Goal: Information Seeking & Learning: Learn about a topic

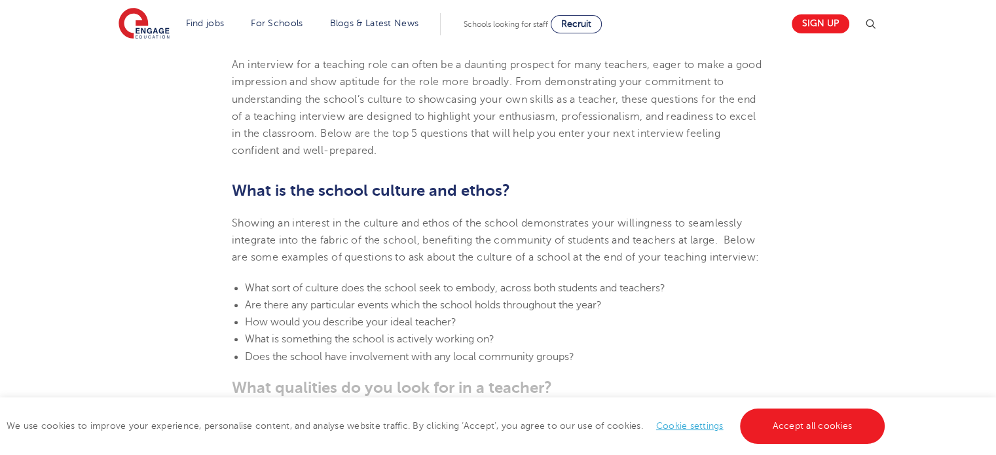
scroll to position [495, 0]
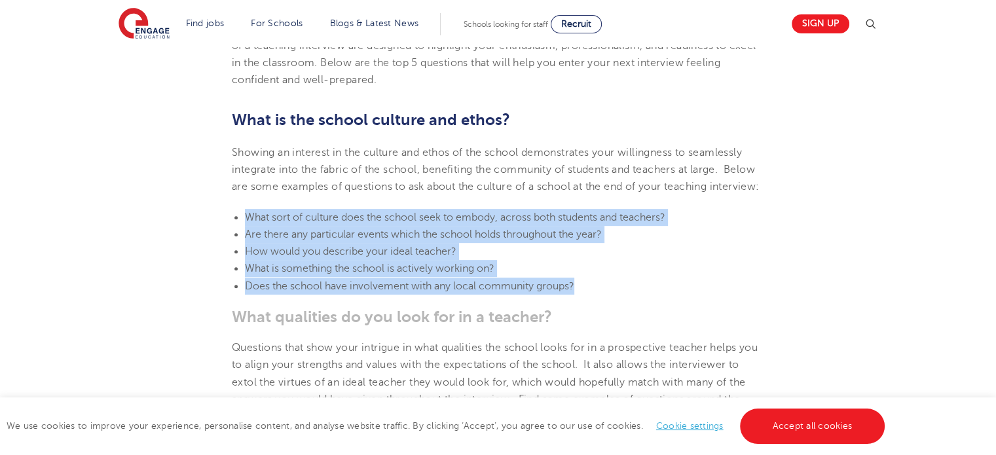
drag, startPoint x: 233, startPoint y: 233, endPoint x: 599, endPoint y: 300, distance: 372.1
click at [599, 295] on ul "What sort of culture does the school seek to embody, across both students and t…" at bounding box center [498, 252] width 532 height 86
copy ul "What sort of culture does the school seek to embody, across both students and t…"
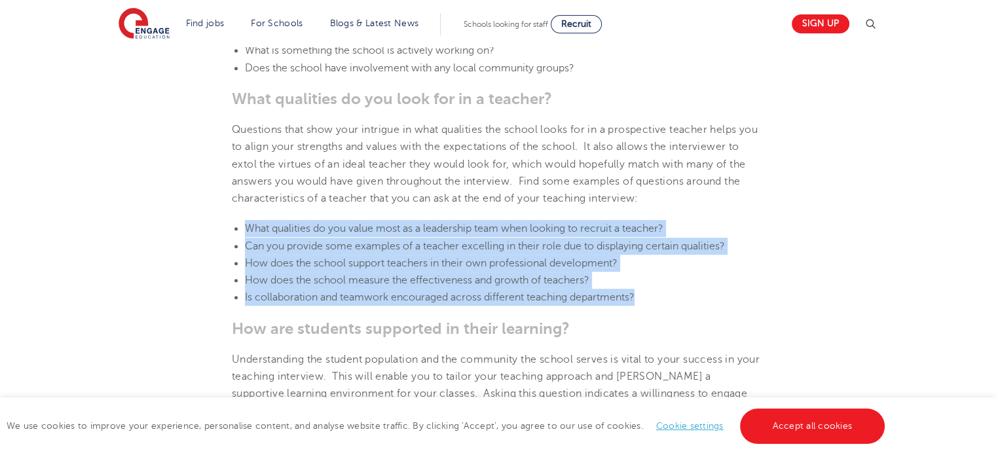
drag, startPoint x: 234, startPoint y: 244, endPoint x: 655, endPoint y: 319, distance: 426.9
copy ul "What qualities do you value most as a leadership team when looking to recruit a…"
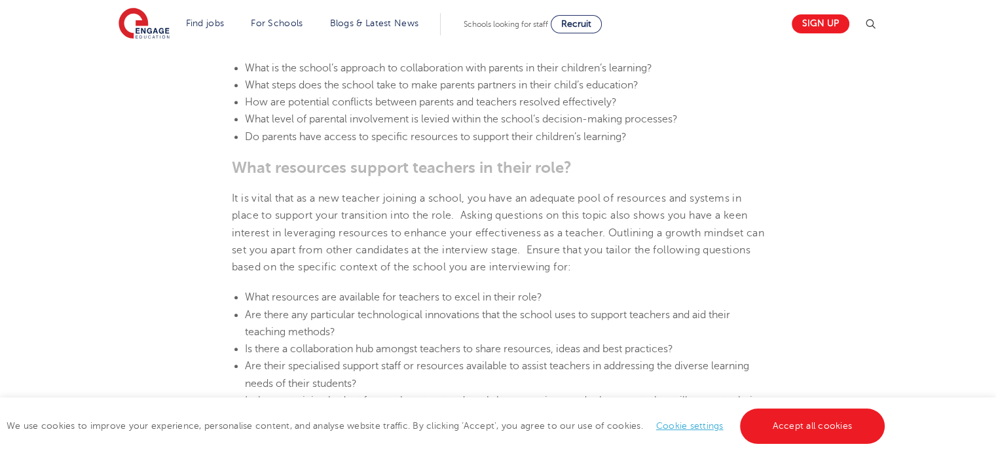
scroll to position [1586, 0]
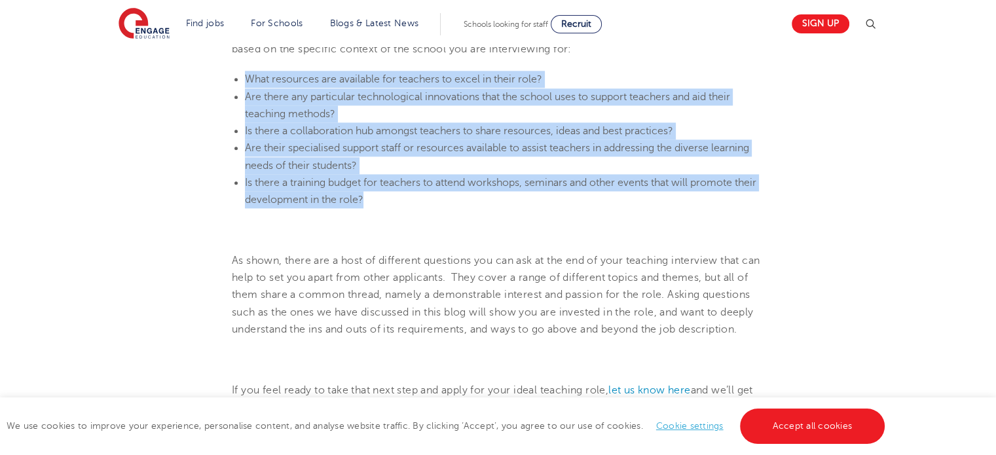
drag, startPoint x: 209, startPoint y: 94, endPoint x: 411, endPoint y: 219, distance: 236.9
copy ul "What resources are available for teachers to excel in their role? Are there any…"
